Goal: Task Accomplishment & Management: Use online tool/utility

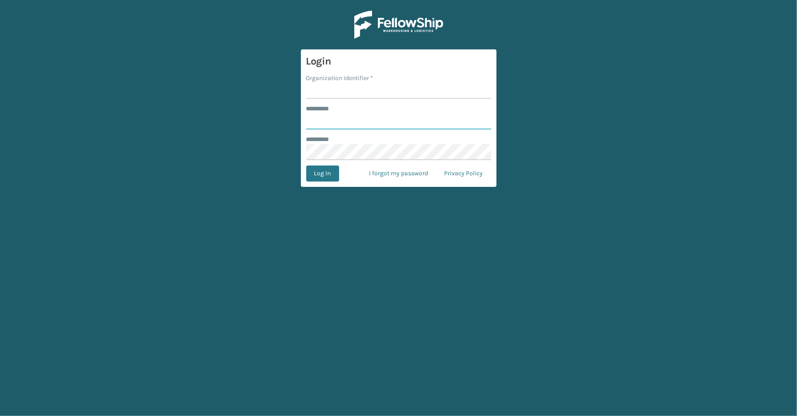
type input "*****"
type input "SleepGeekz"
click at [306, 165] on button "Log In" at bounding box center [322, 173] width 33 height 16
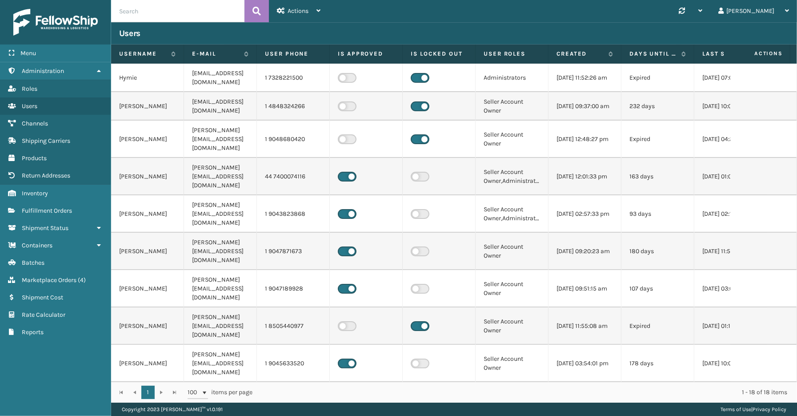
drag, startPoint x: 69, startPoint y: 381, endPoint x: 71, endPoint y: 376, distance: 5.4
click at [69, 381] on div "Menu Administration Roles Users Channels Shipping Carriers Products Return Addr…" at bounding box center [55, 208] width 111 height 416
click at [46, 224] on span "Shipment Status" at bounding box center [45, 228] width 47 height 8
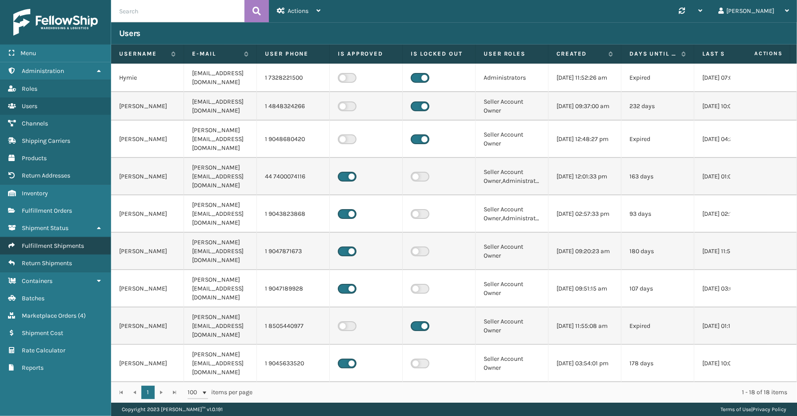
click at [46, 242] on span "Fulfillment Shipments" at bounding box center [53, 246] width 62 height 8
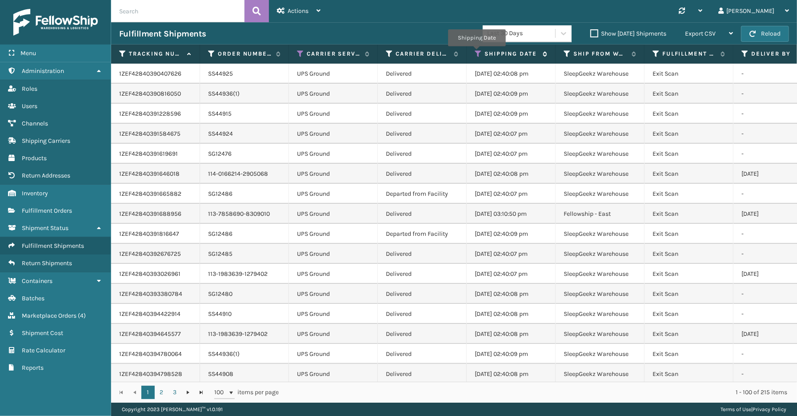
click at [477, 52] on icon at bounding box center [478, 54] width 7 height 8
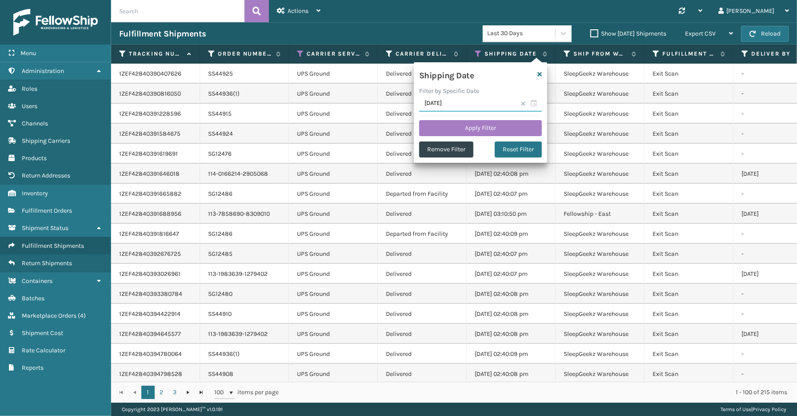
click at [519, 103] on input "[DATE]" at bounding box center [480, 104] width 123 height 16
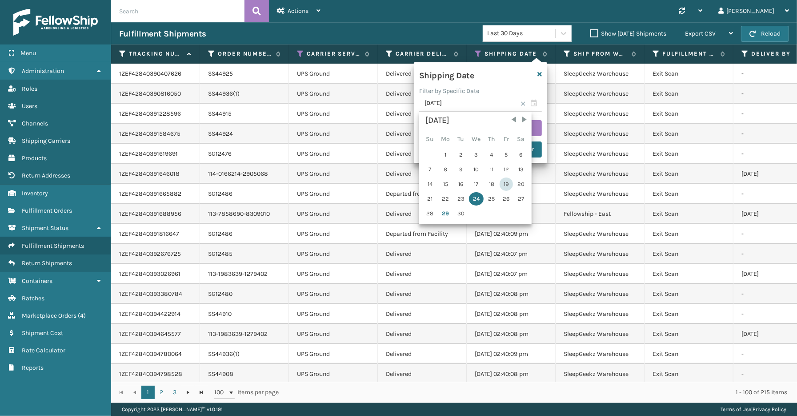
click at [507, 183] on div "19" at bounding box center [506, 183] width 13 height 13
type input "[DATE]"
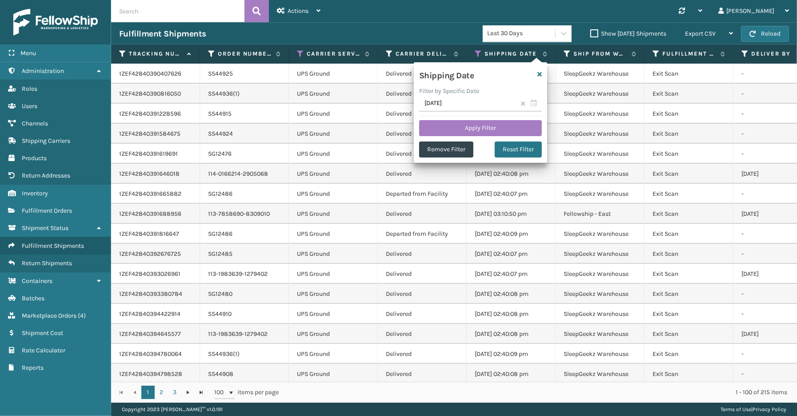
click at [523, 103] on span at bounding box center [523, 103] width 5 height 5
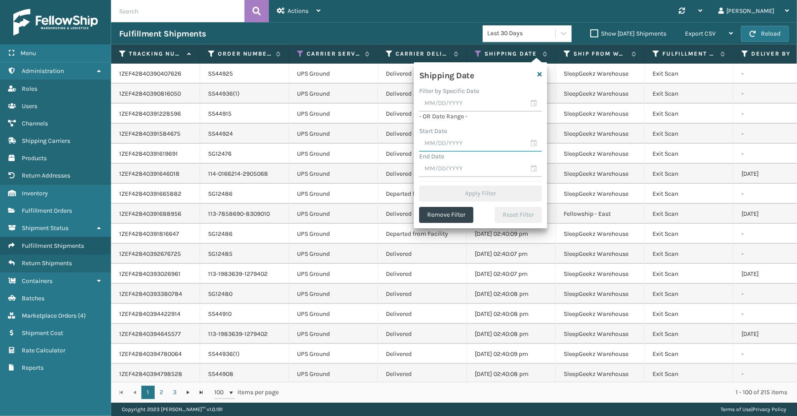
click at [535, 143] on input "text" at bounding box center [480, 144] width 123 height 16
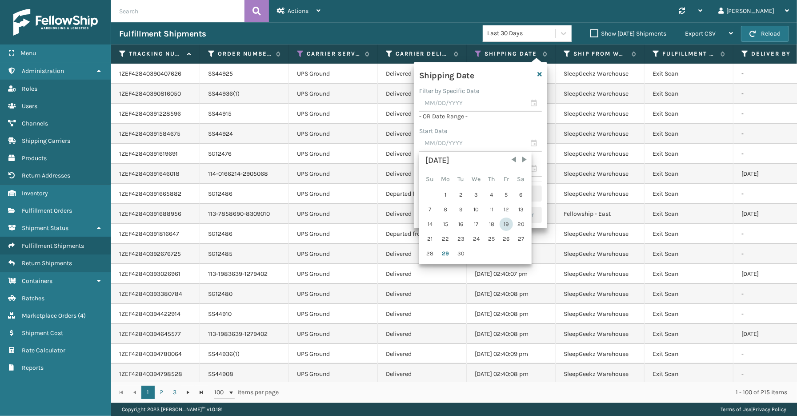
click at [503, 223] on div "19" at bounding box center [506, 223] width 13 height 13
type input "[DATE]"
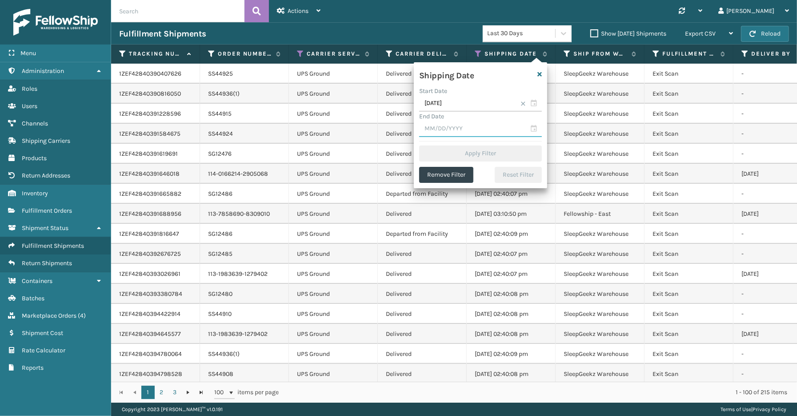
click at [534, 126] on input "text" at bounding box center [480, 129] width 123 height 16
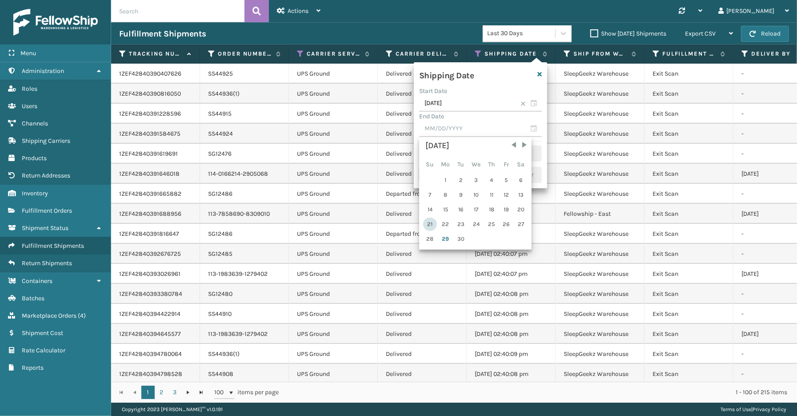
click at [427, 220] on div "21" at bounding box center [430, 223] width 14 height 13
type input "[DATE]"
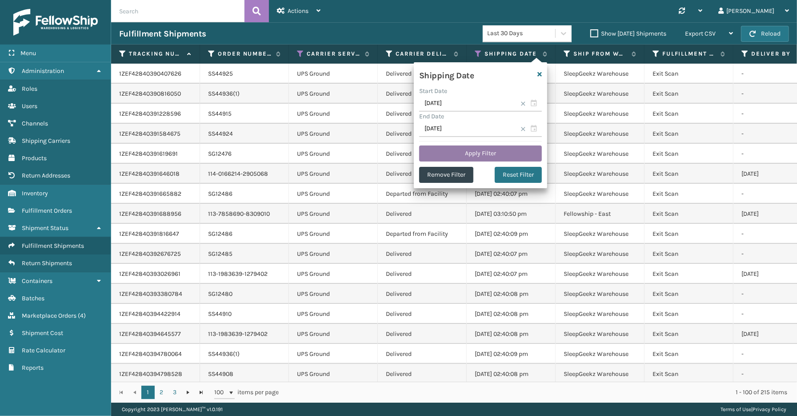
click at [470, 145] on button "Apply Filter" at bounding box center [480, 153] width 123 height 16
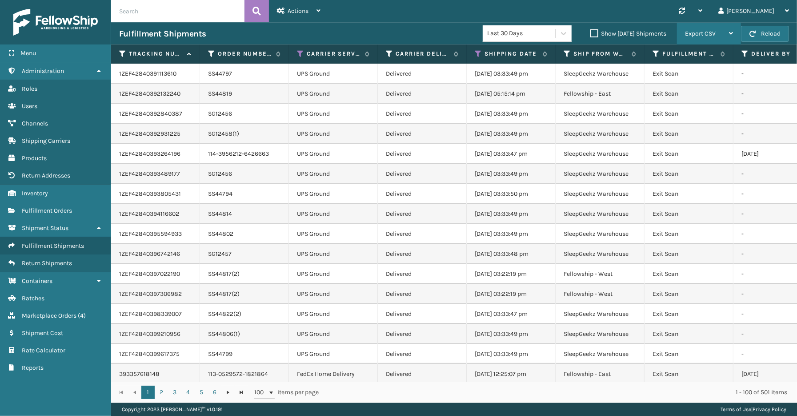
click at [696, 30] on span "Export CSV" at bounding box center [700, 34] width 31 height 8
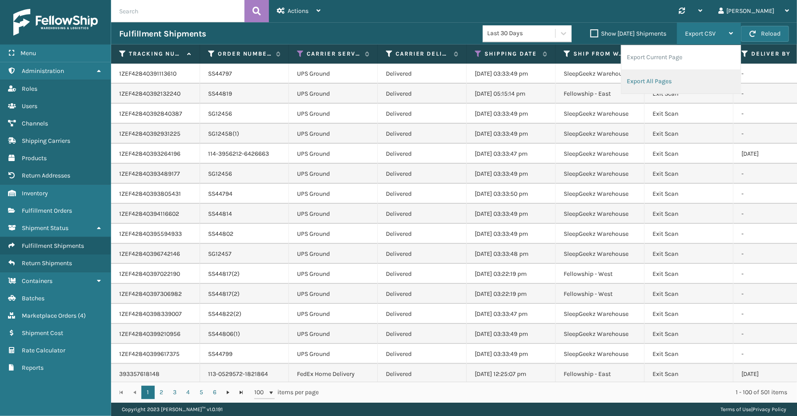
click at [658, 78] on li "Export All Pages" at bounding box center [681, 81] width 119 height 24
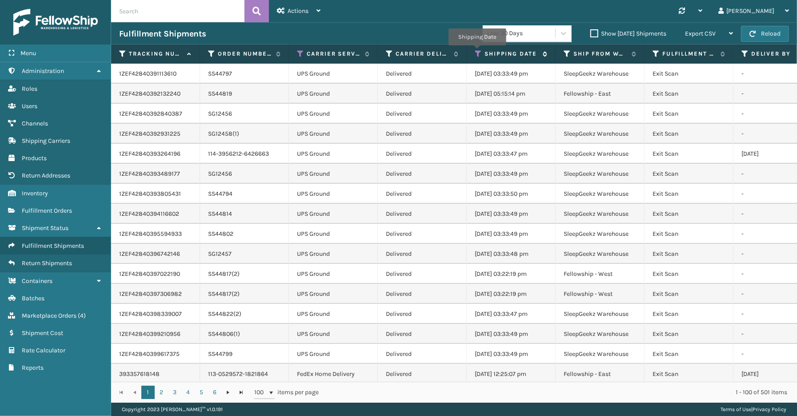
click at [477, 52] on icon at bounding box center [478, 54] width 7 height 8
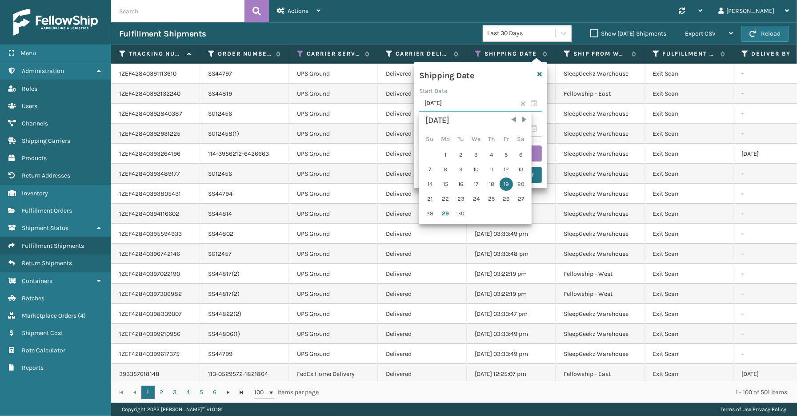
click at [536, 104] on input "[DATE]" at bounding box center [480, 104] width 123 height 16
click at [502, 197] on div "26" at bounding box center [506, 198] width 13 height 13
click at [504, 194] on div "26" at bounding box center [506, 198] width 13 height 13
click at [525, 104] on span at bounding box center [523, 103] width 5 height 5
click at [507, 95] on div "Start Date" at bounding box center [480, 90] width 123 height 9
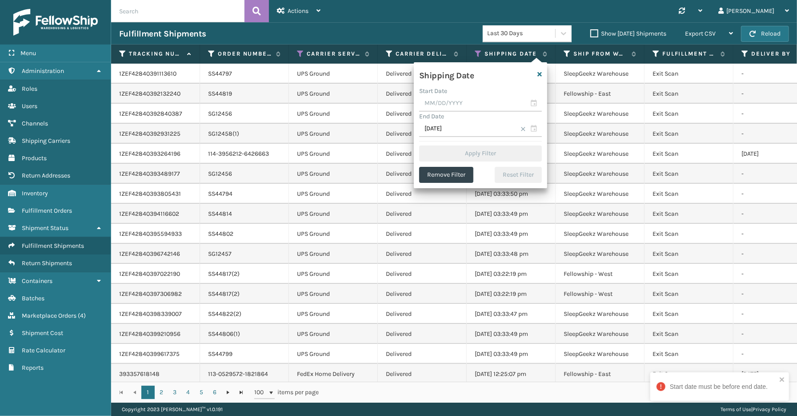
click at [522, 131] on span at bounding box center [523, 128] width 5 height 5
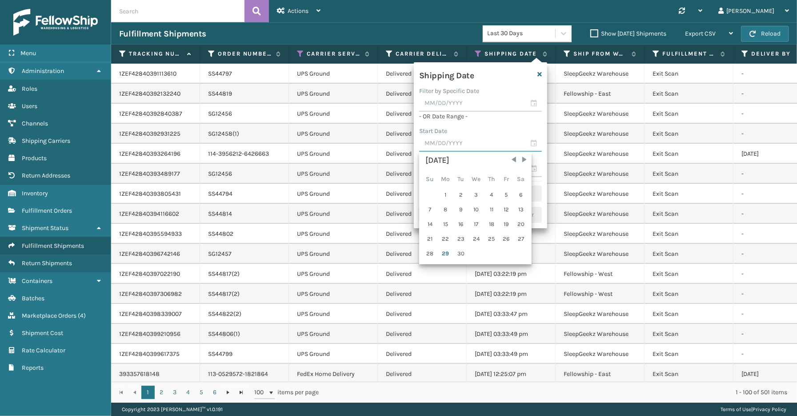
click at [534, 139] on input "text" at bounding box center [480, 144] width 123 height 16
click at [506, 236] on div "26" at bounding box center [506, 238] width 13 height 13
type input "[DATE]"
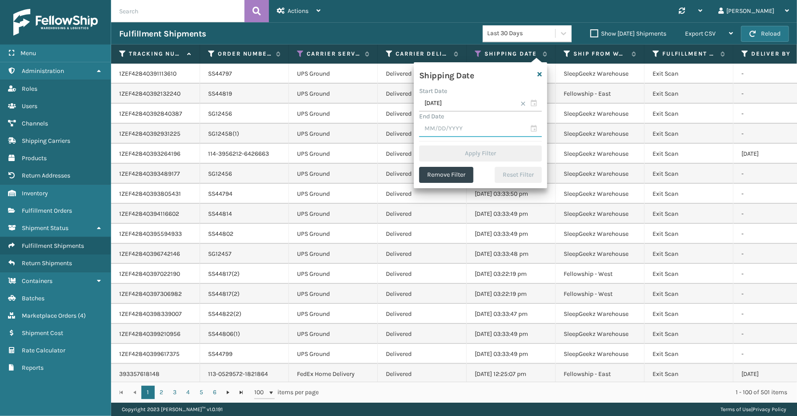
click at [534, 129] on input "text" at bounding box center [480, 129] width 123 height 16
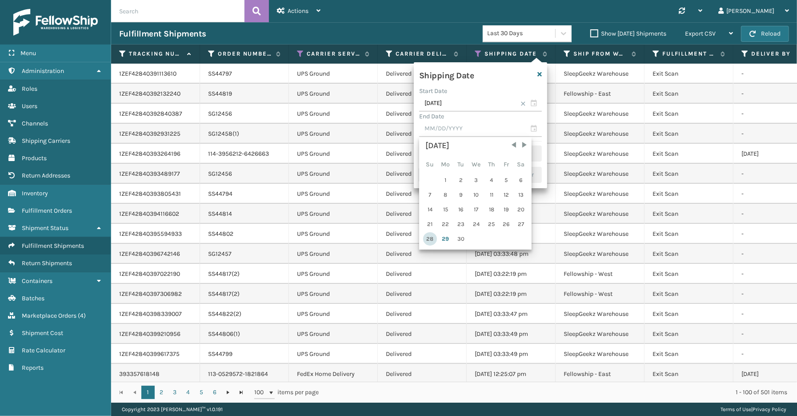
click at [430, 236] on div "28" at bounding box center [430, 238] width 14 height 13
type input "[DATE]"
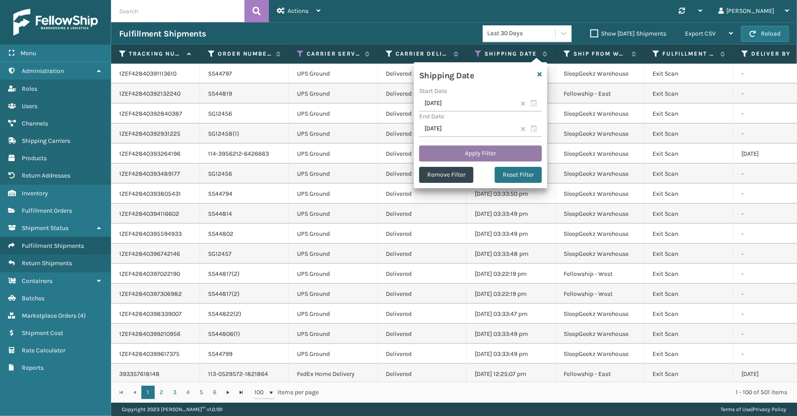
click at [482, 149] on button "Apply Filter" at bounding box center [480, 153] width 123 height 16
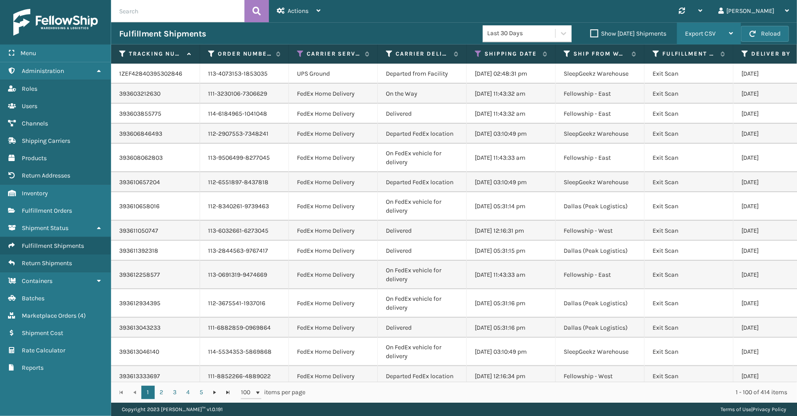
click at [713, 36] on span "Export CSV" at bounding box center [700, 34] width 31 height 8
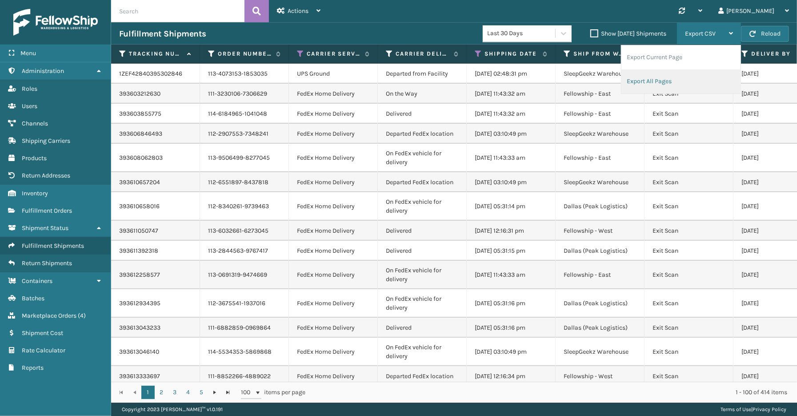
click at [645, 83] on li "Export All Pages" at bounding box center [681, 81] width 119 height 24
